Goal: Check status: Check status

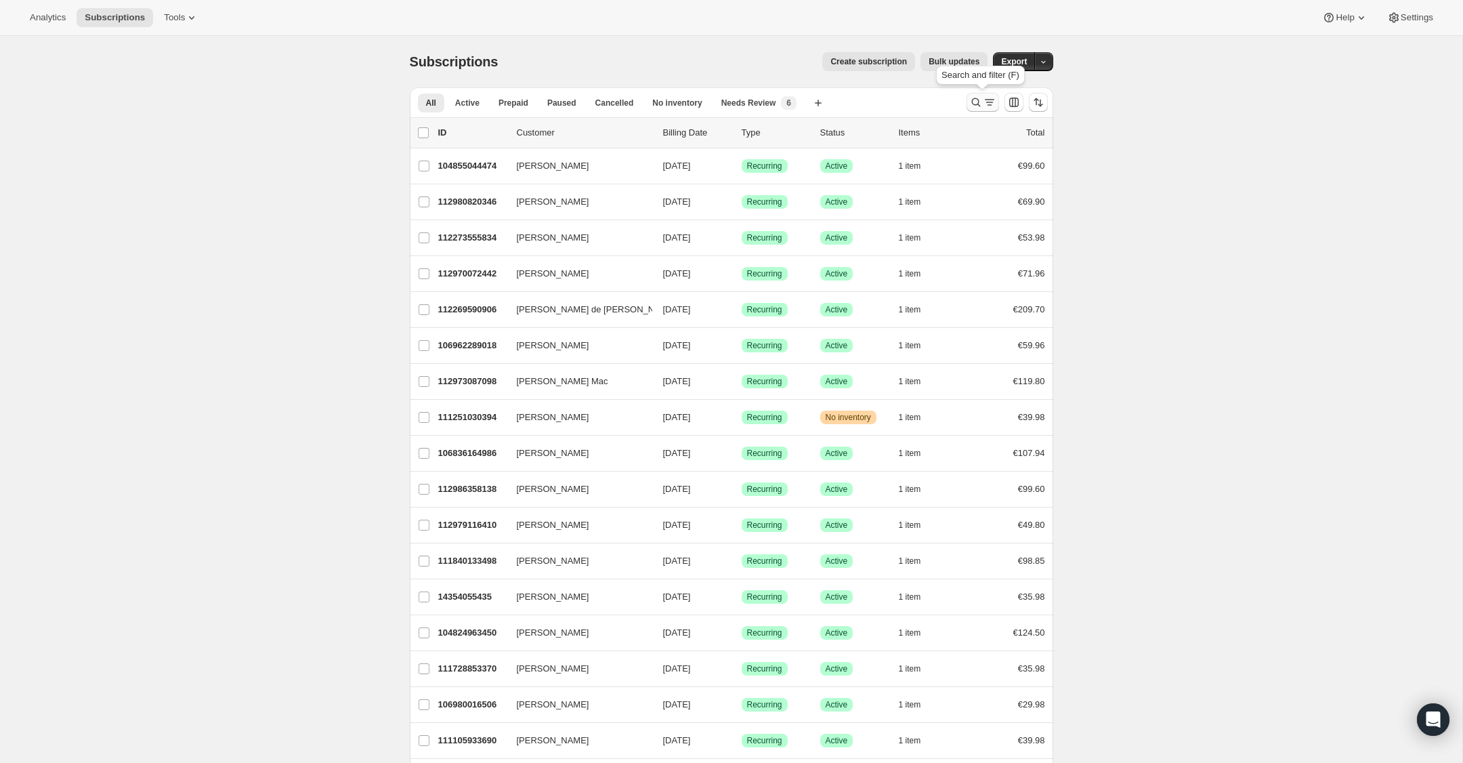
click at [973, 104] on icon "Search and filter results" at bounding box center [976, 103] width 14 height 14
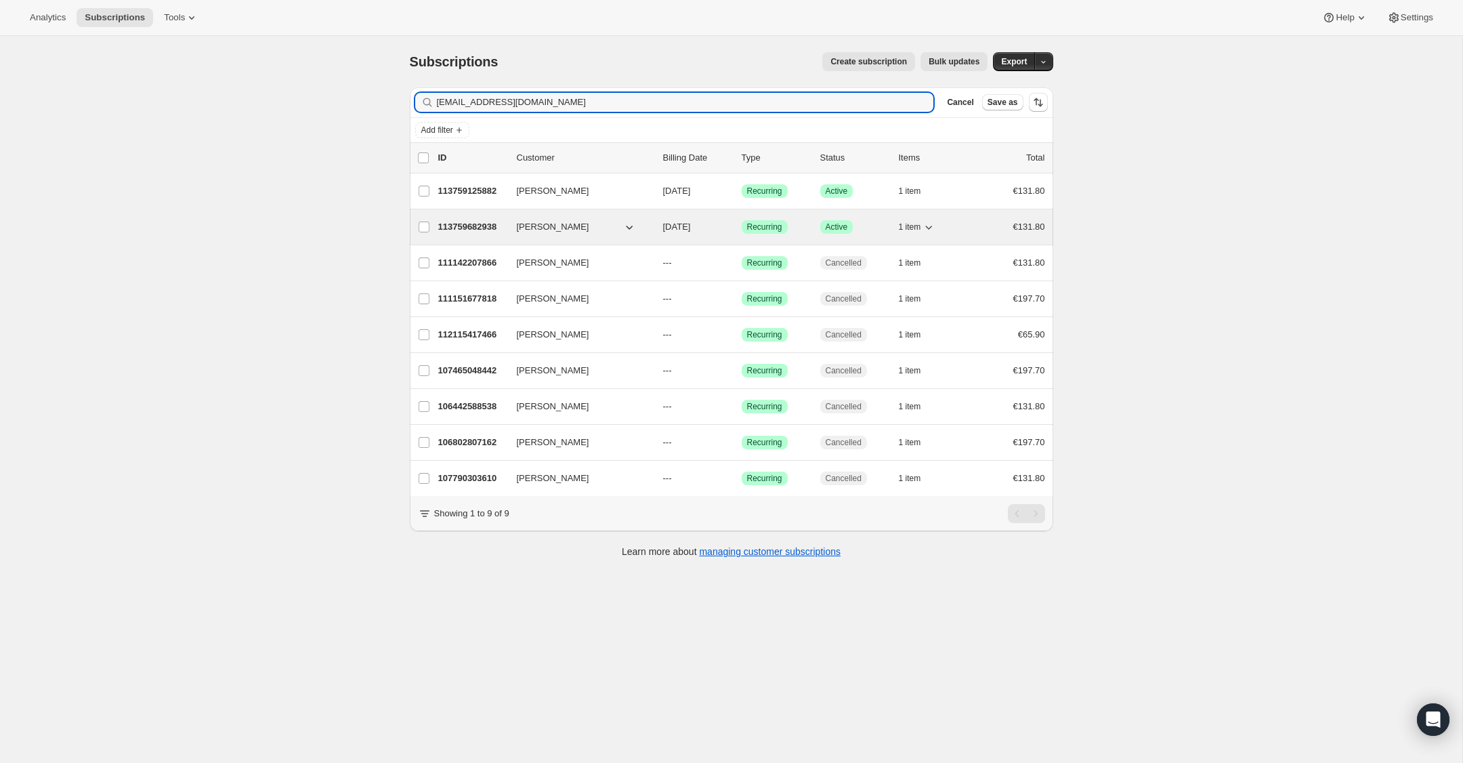
type input "[EMAIL_ADDRESS][DOMAIN_NAME]"
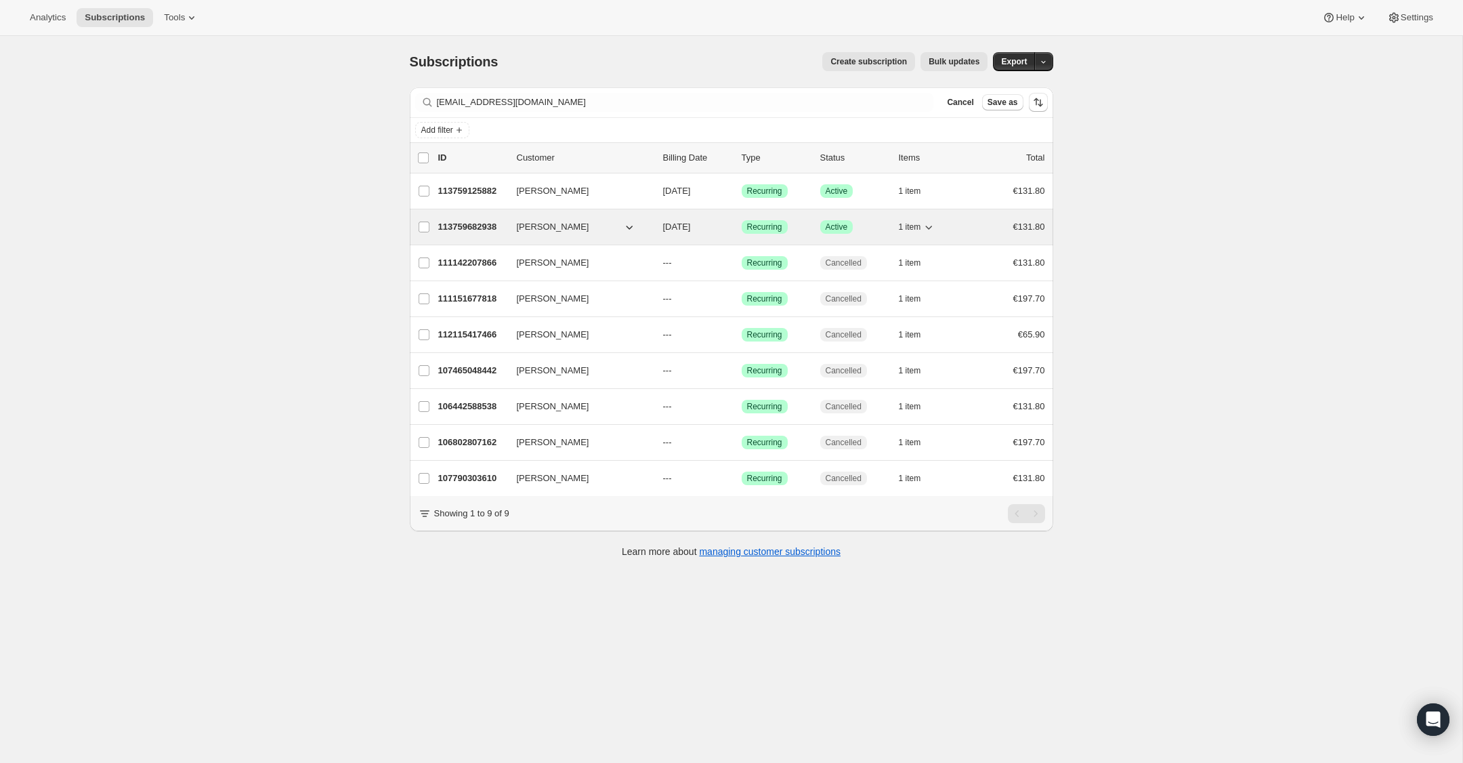
click at [934, 227] on icon "button" at bounding box center [929, 227] width 14 height 14
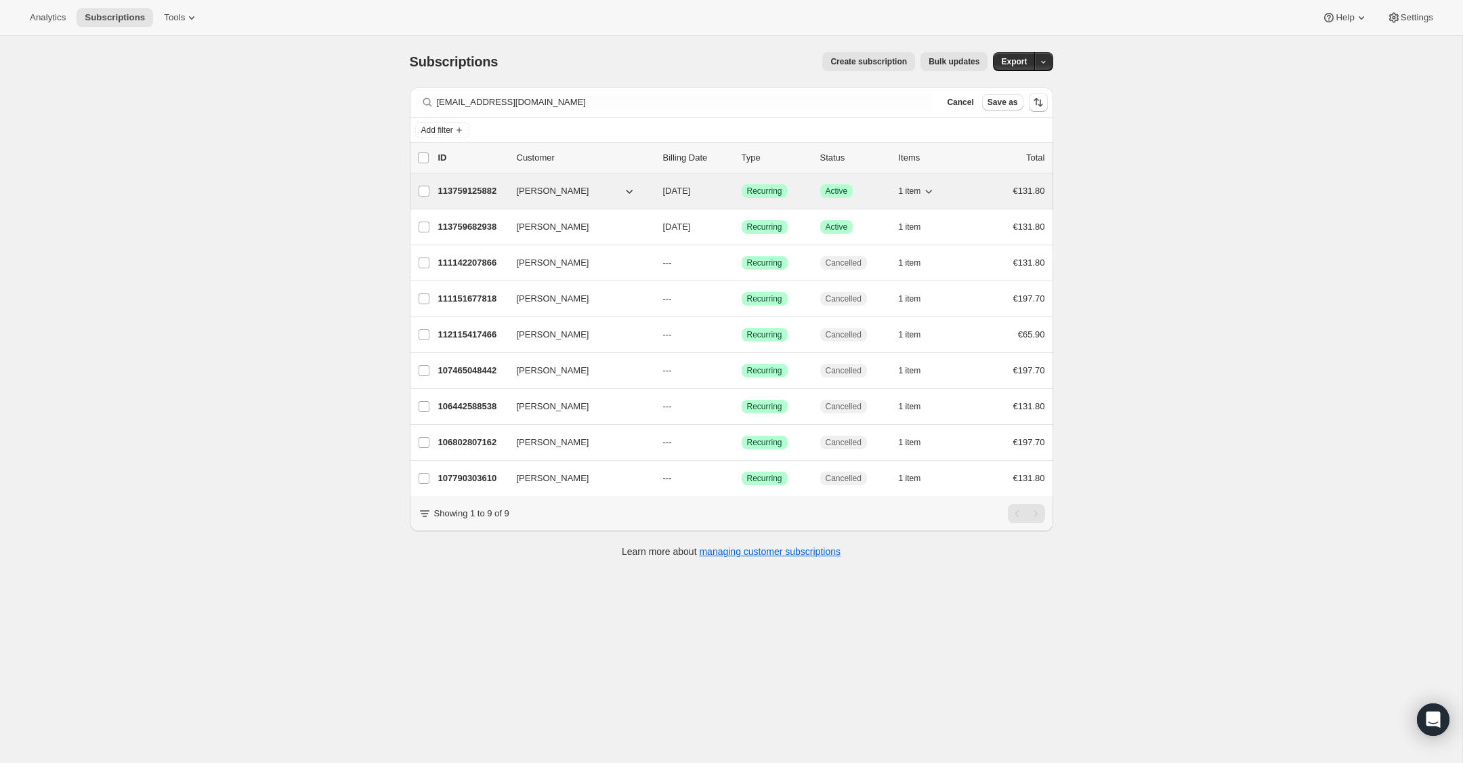
click at [929, 195] on icon "button" at bounding box center [929, 191] width 14 height 14
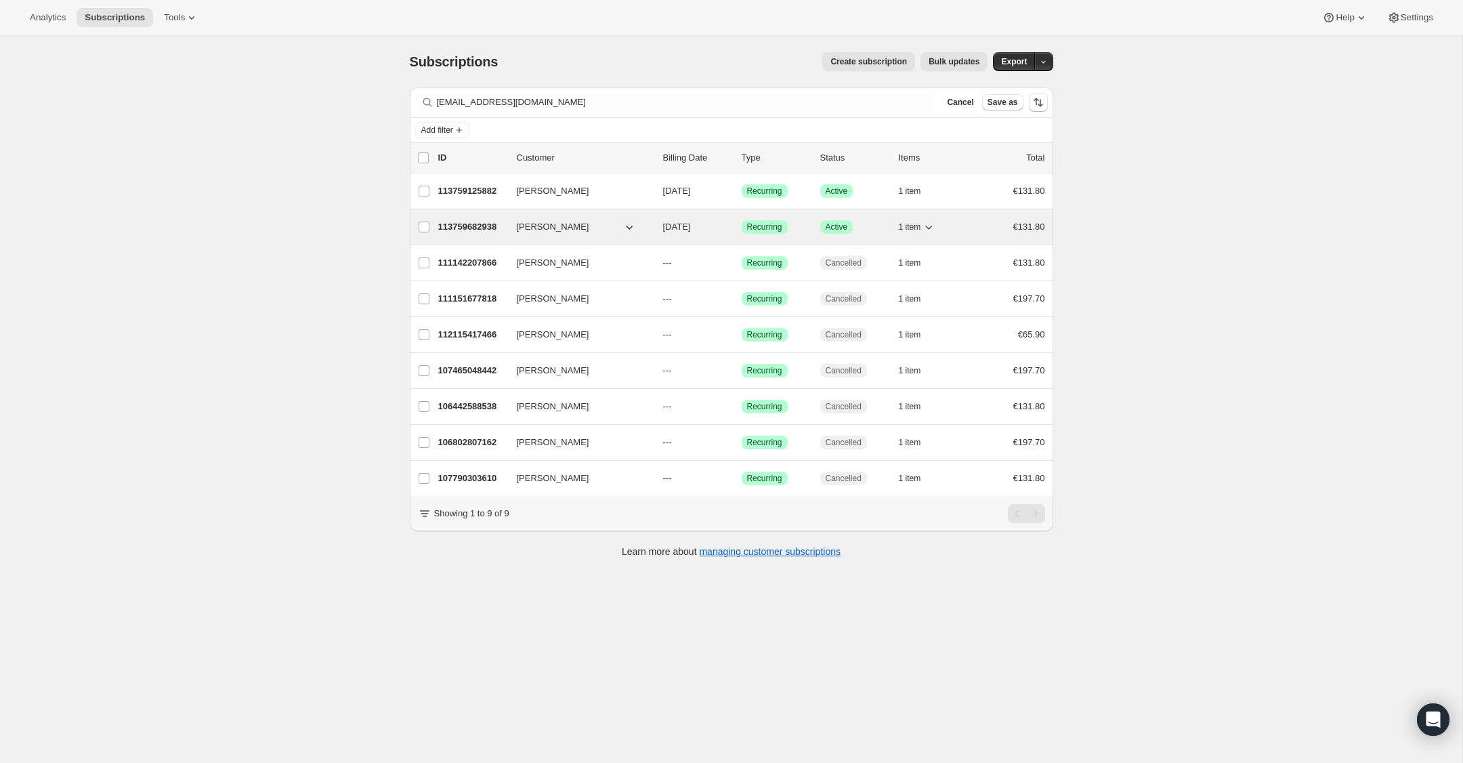
click at [925, 223] on icon "button" at bounding box center [929, 227] width 14 height 14
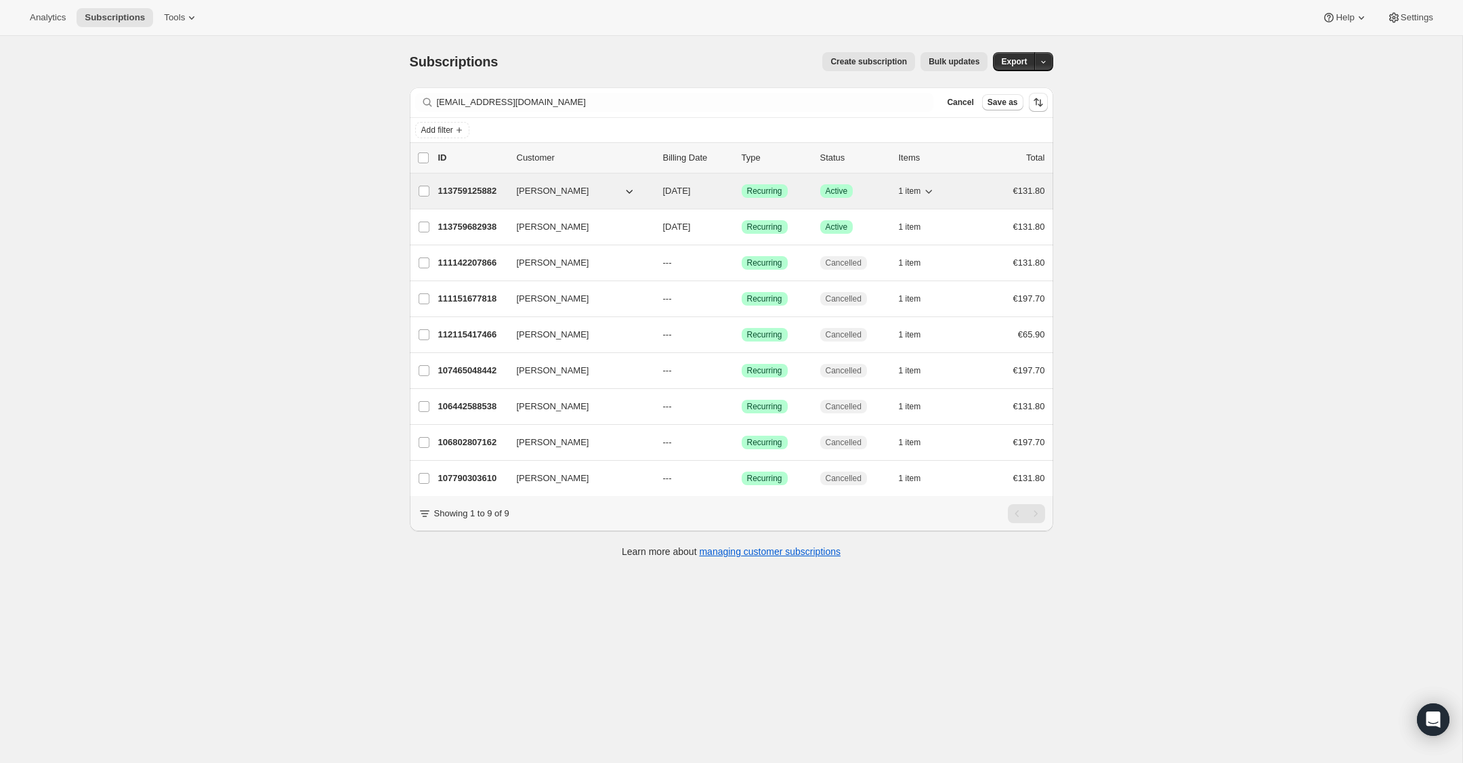
click at [454, 190] on p "113759125882" at bounding box center [472, 191] width 68 height 14
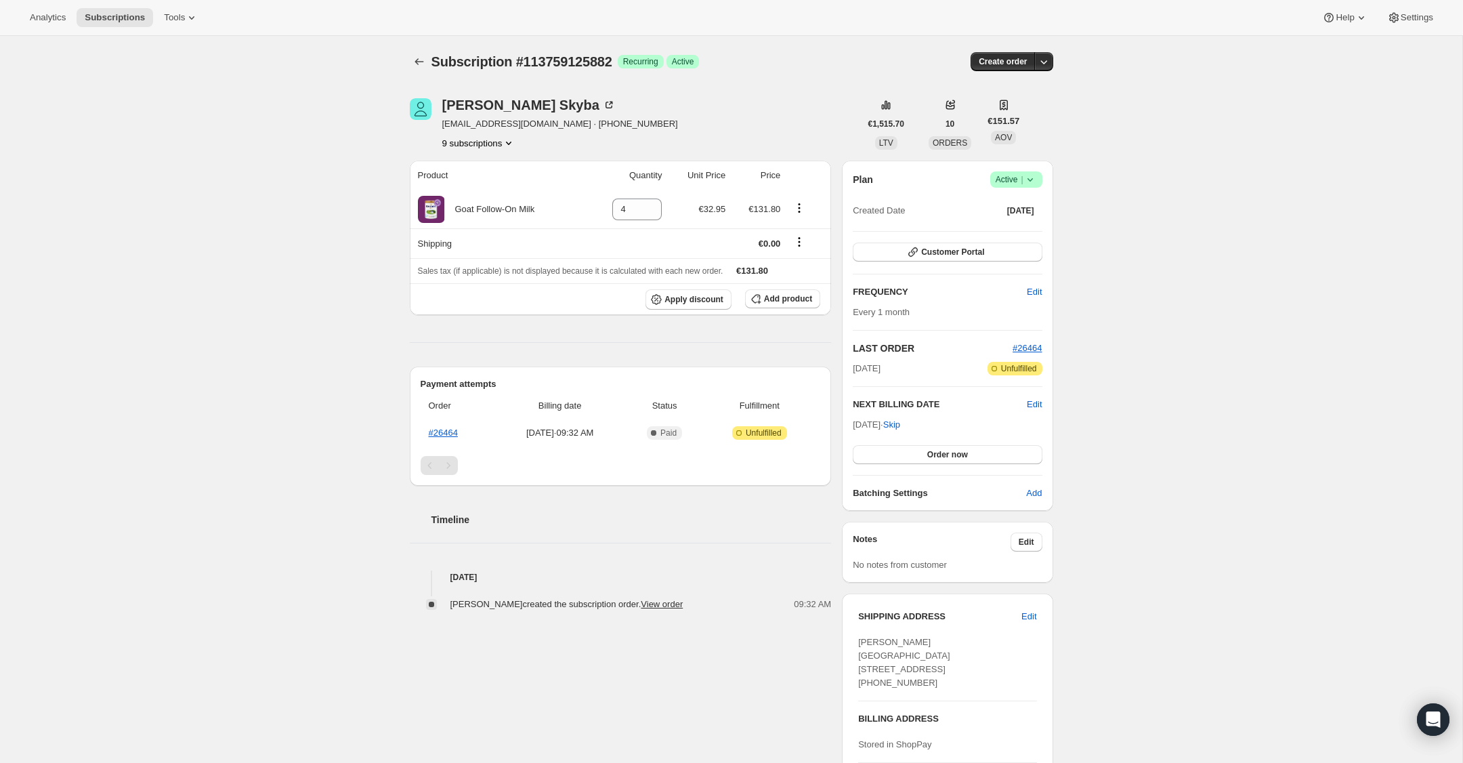
click at [478, 146] on button "9 subscriptions" at bounding box center [479, 143] width 74 height 14
click at [415, 64] on icon "Subscriptions" at bounding box center [420, 62] width 14 height 14
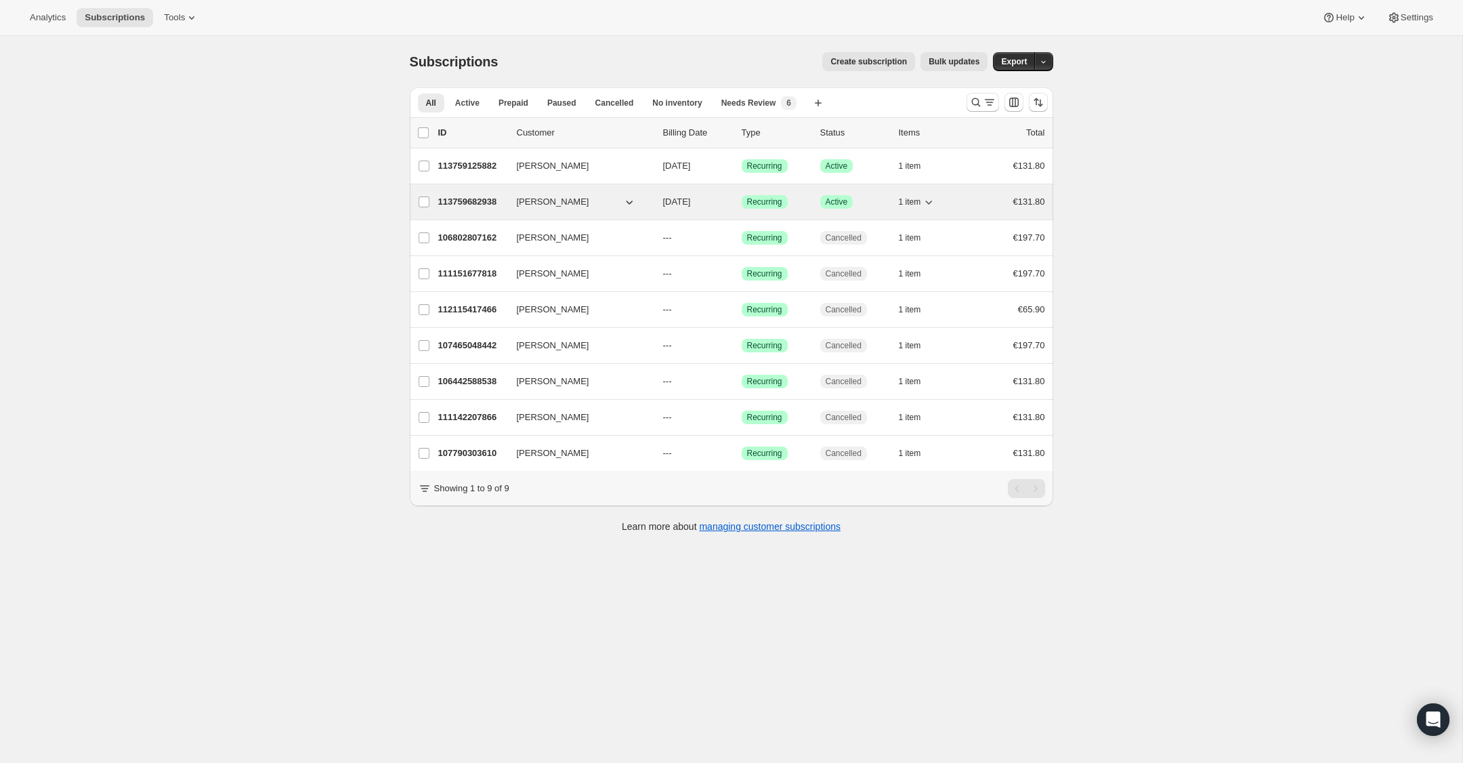
click at [457, 201] on p "113759682938" at bounding box center [472, 202] width 68 height 14
